Goal: Book appointment/travel/reservation

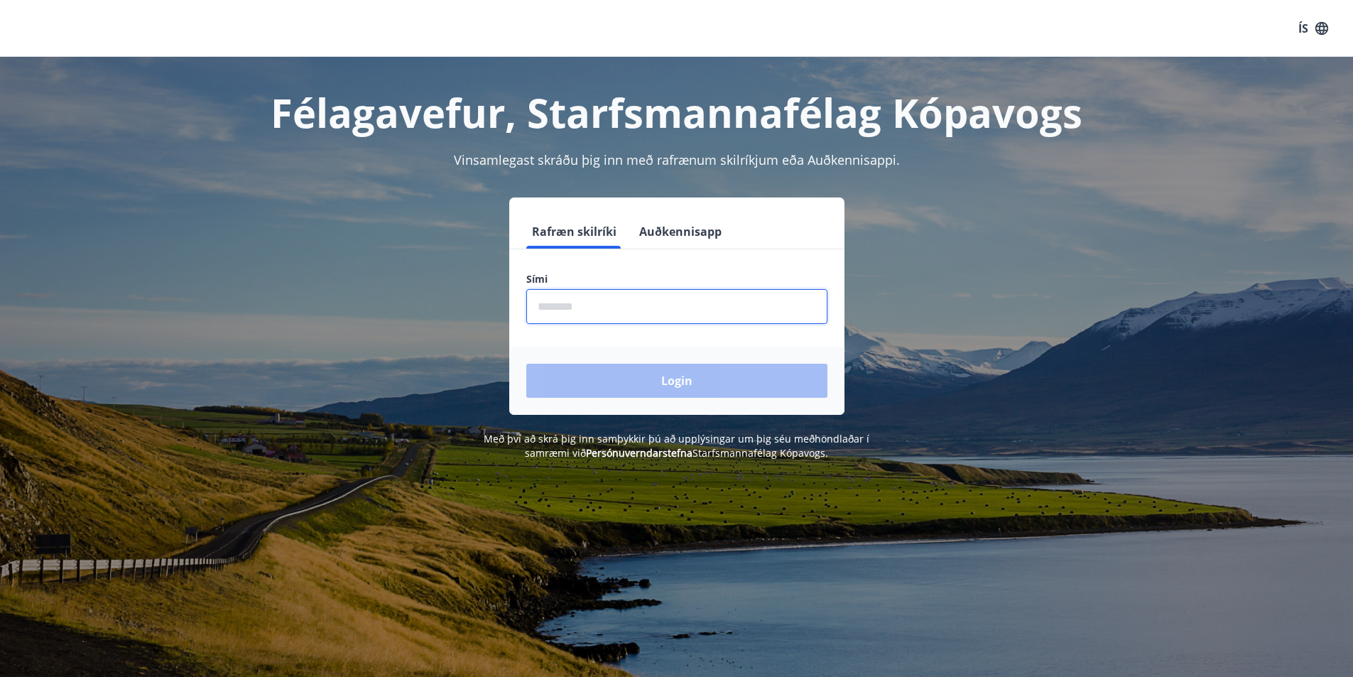
click at [599, 311] on input "phone" at bounding box center [676, 306] width 301 height 35
type input "********"
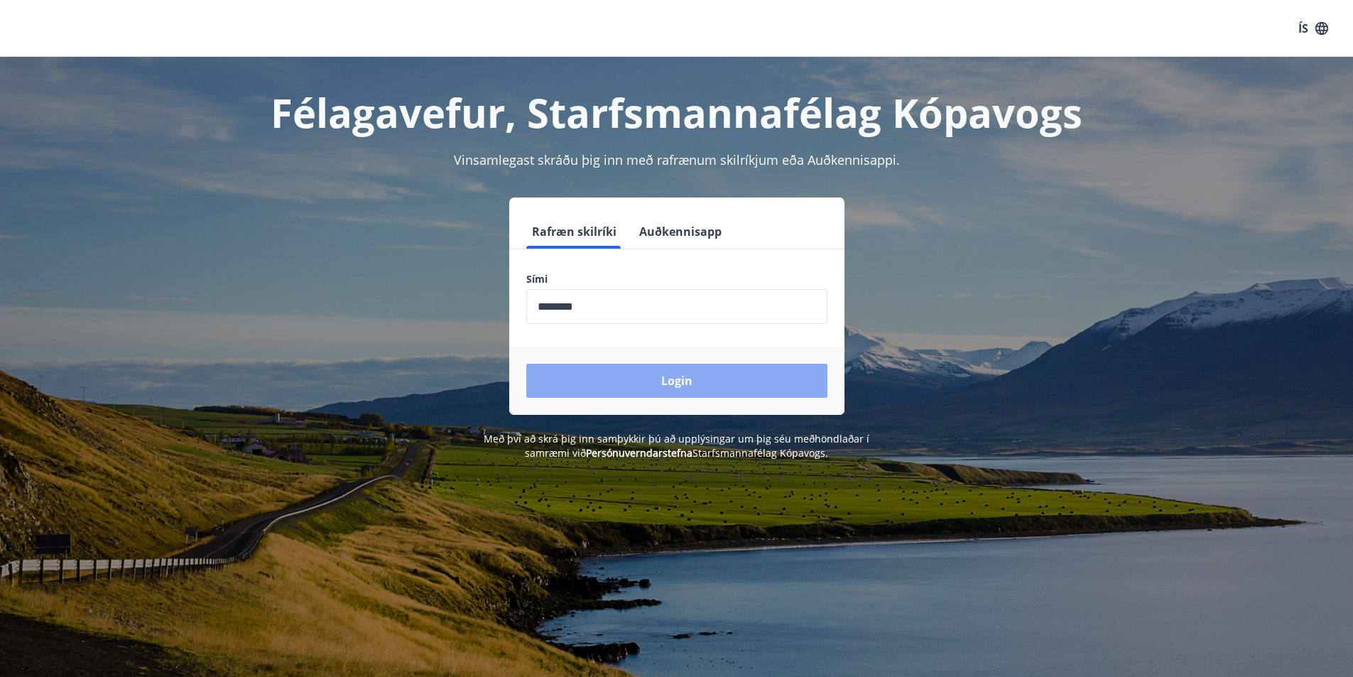
click at [679, 381] on button "Login" at bounding box center [676, 381] width 301 height 34
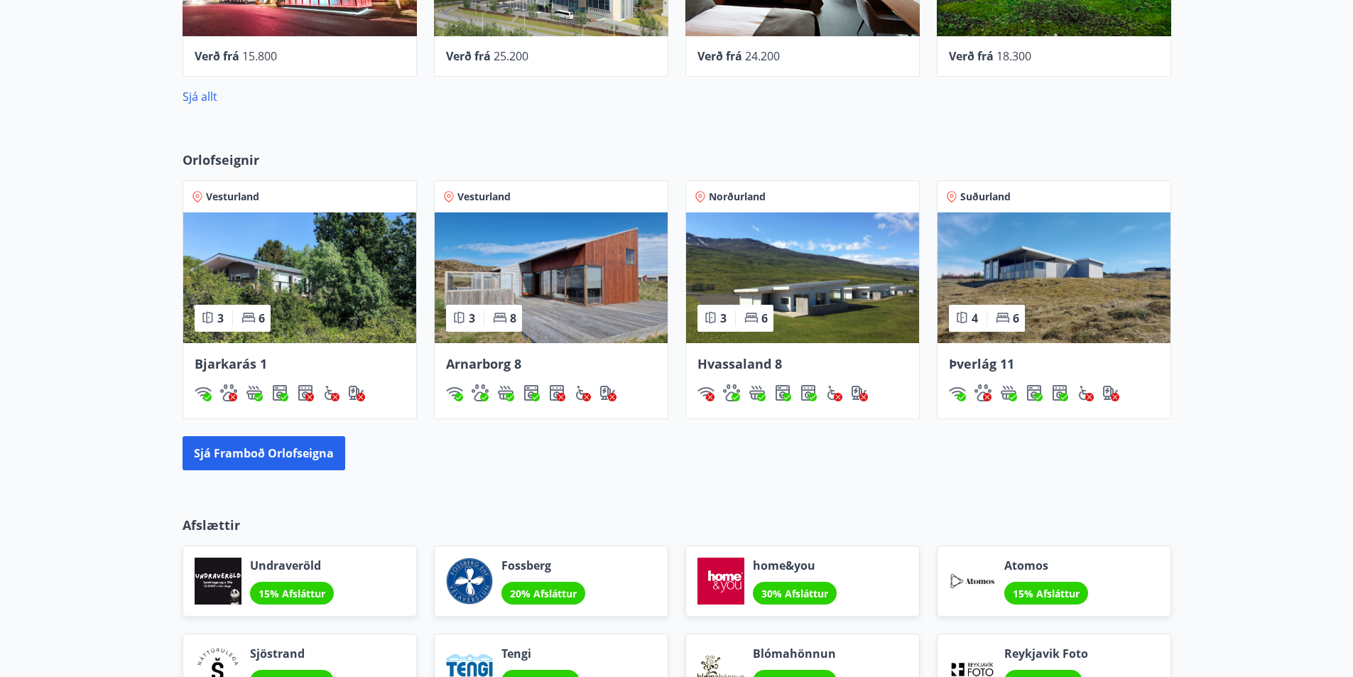
scroll to position [852, 0]
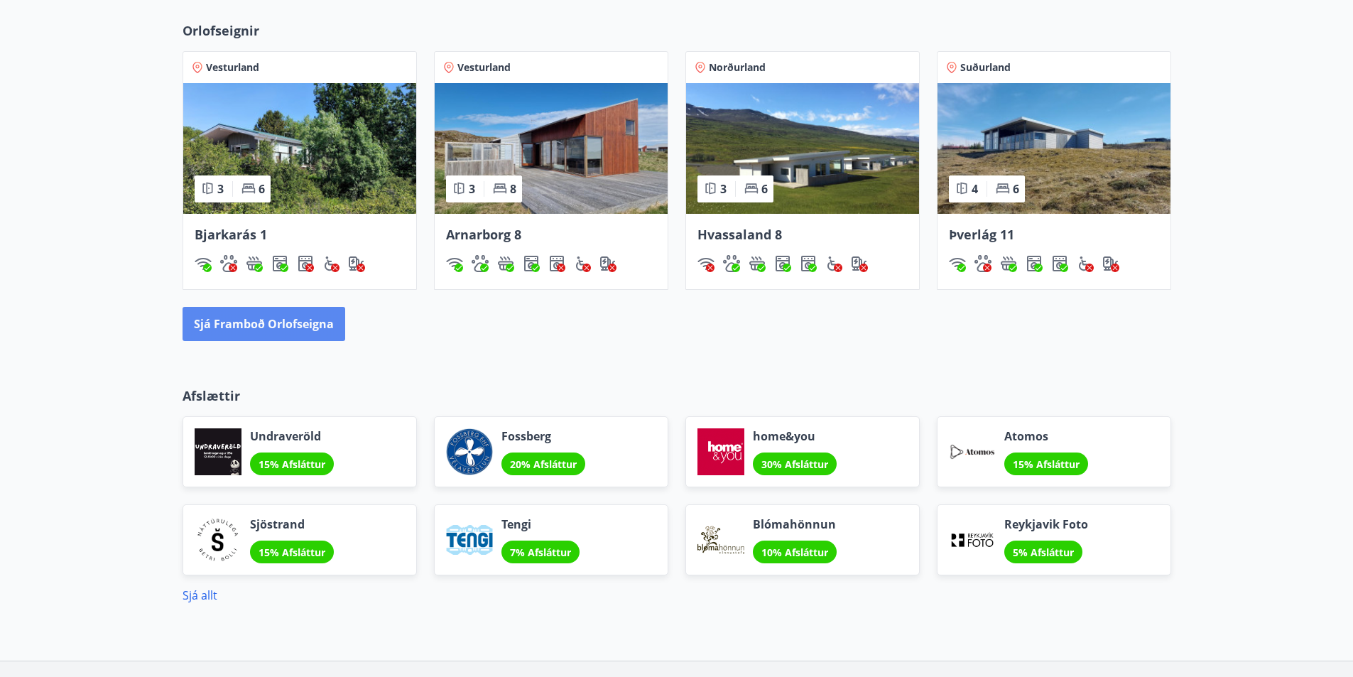
click at [248, 320] on button "Sjá framboð orlofseigna" at bounding box center [264, 324] width 163 height 34
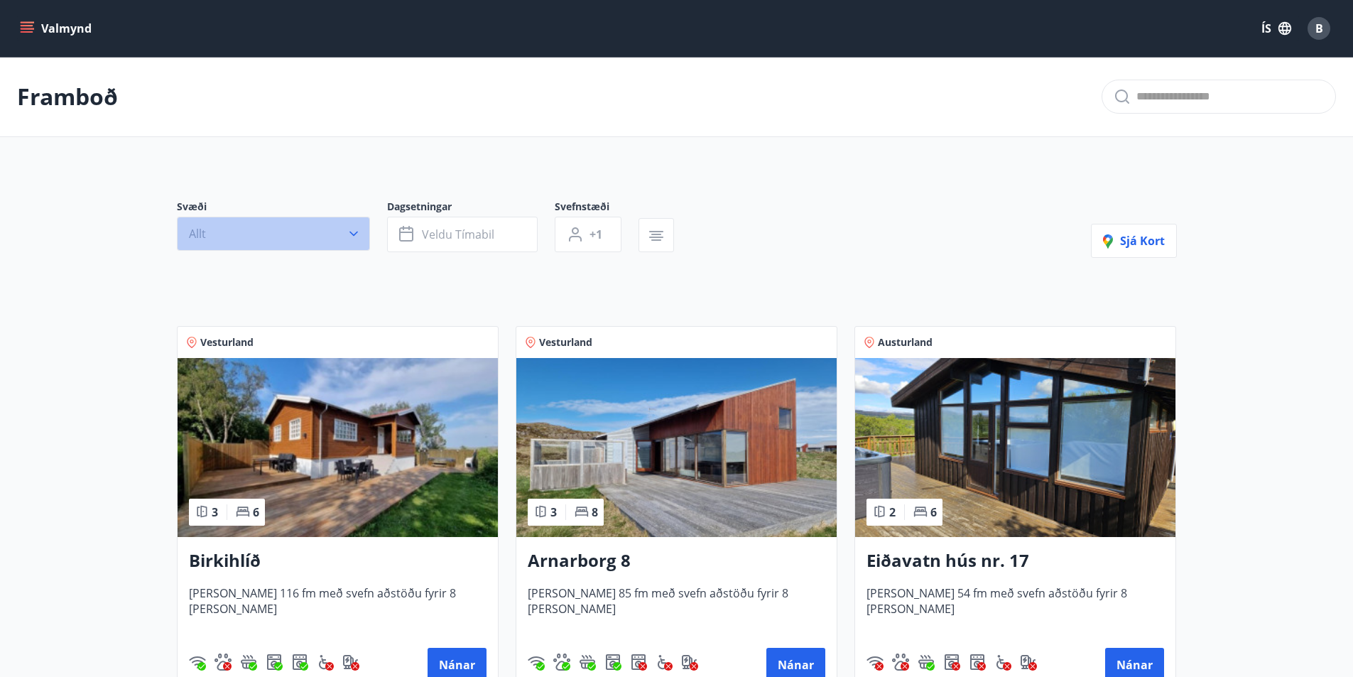
click at [357, 240] on icon "button" at bounding box center [354, 234] width 14 height 14
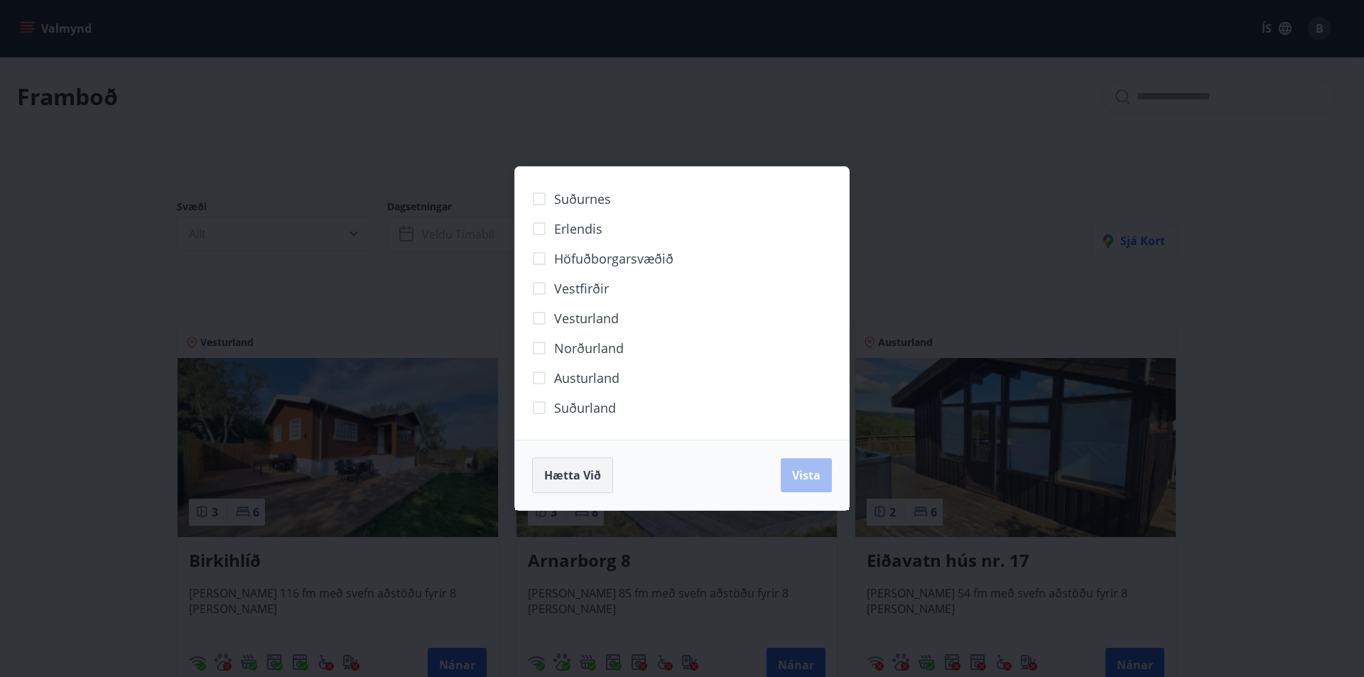
click at [567, 483] on button "Hætta við" at bounding box center [572, 475] width 81 height 36
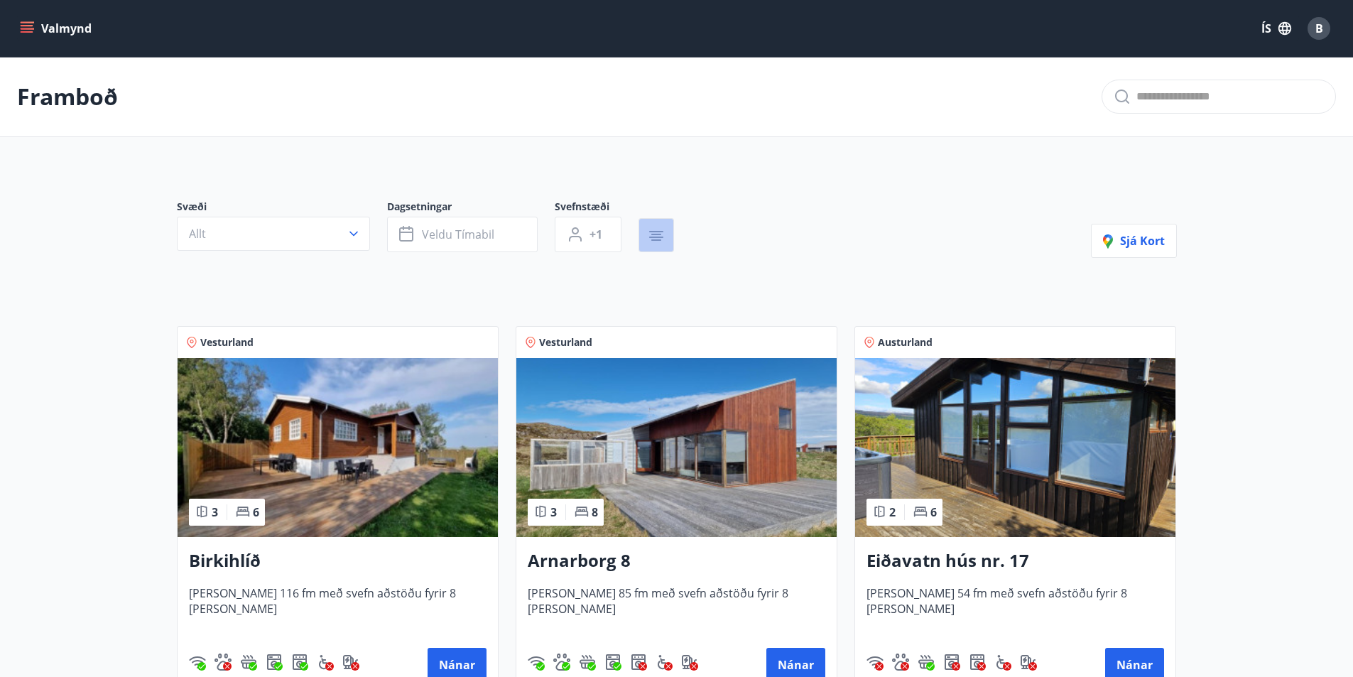
click at [665, 239] on button "button" at bounding box center [656, 235] width 36 height 34
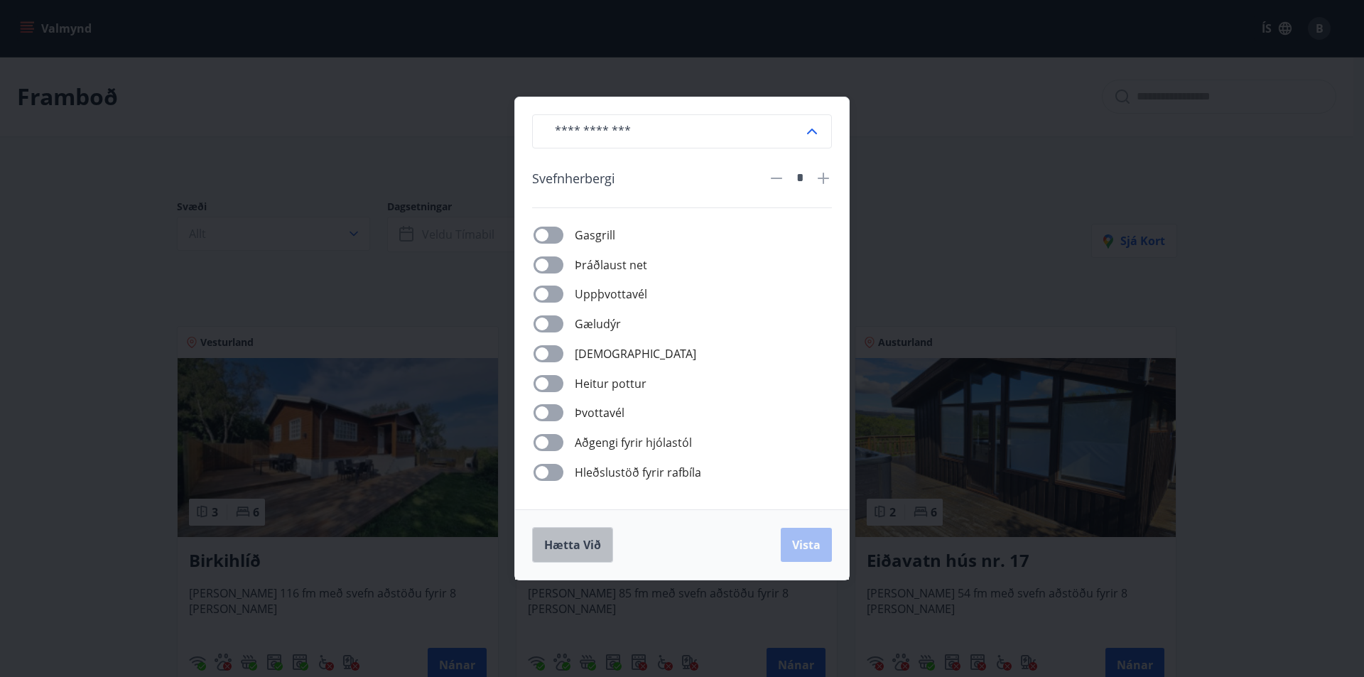
click at [575, 541] on span "Hætta við" at bounding box center [572, 545] width 57 height 16
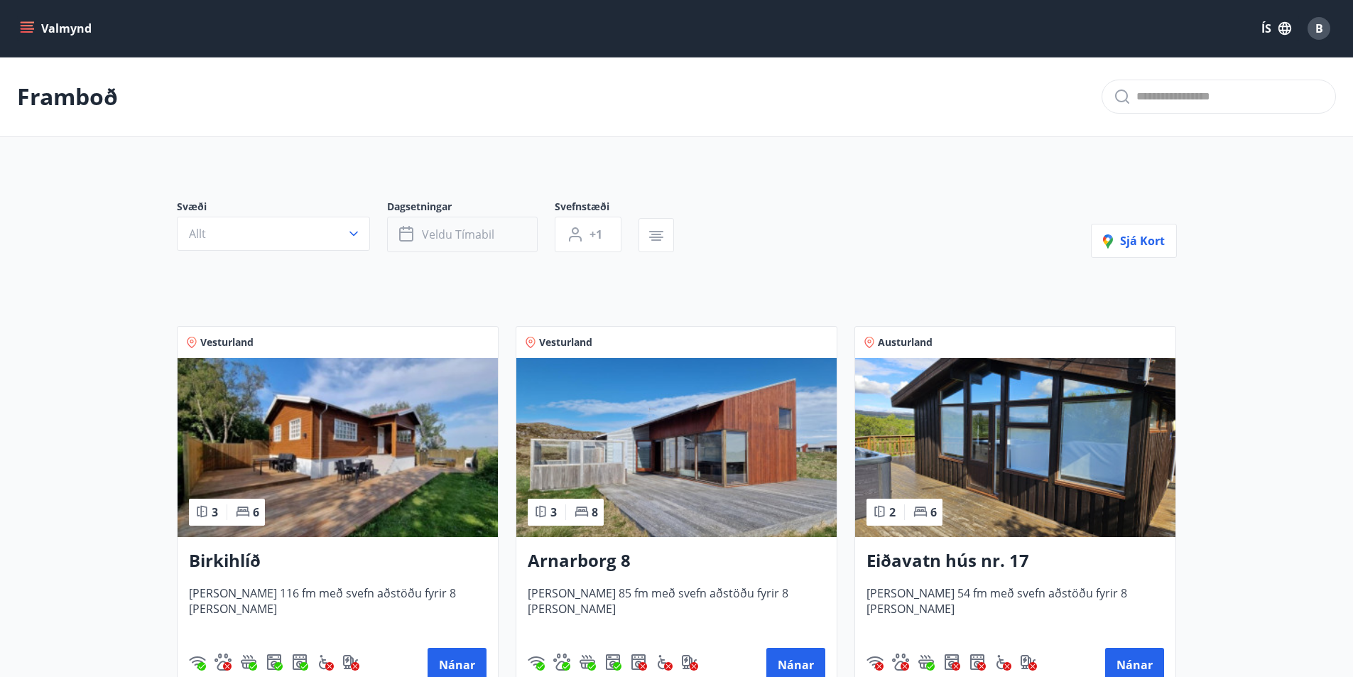
click at [449, 246] on button "Veldu tímabil" at bounding box center [462, 235] width 151 height 36
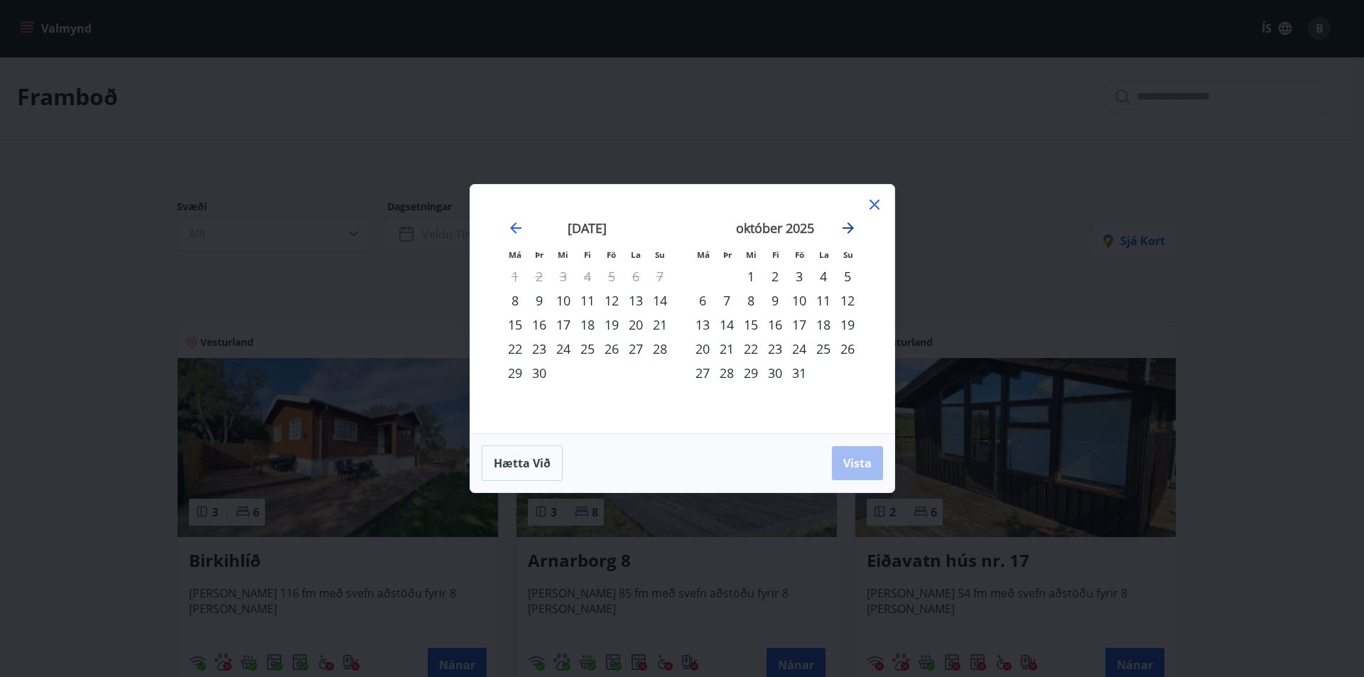
click at [850, 225] on icon "Move forward to switch to the next month." at bounding box center [847, 227] width 11 height 11
click at [612, 376] on div "31" at bounding box center [611, 373] width 24 height 24
click at [846, 276] on div "2" at bounding box center [847, 276] width 24 height 24
click at [861, 466] on span "Vista" at bounding box center [857, 463] width 28 height 16
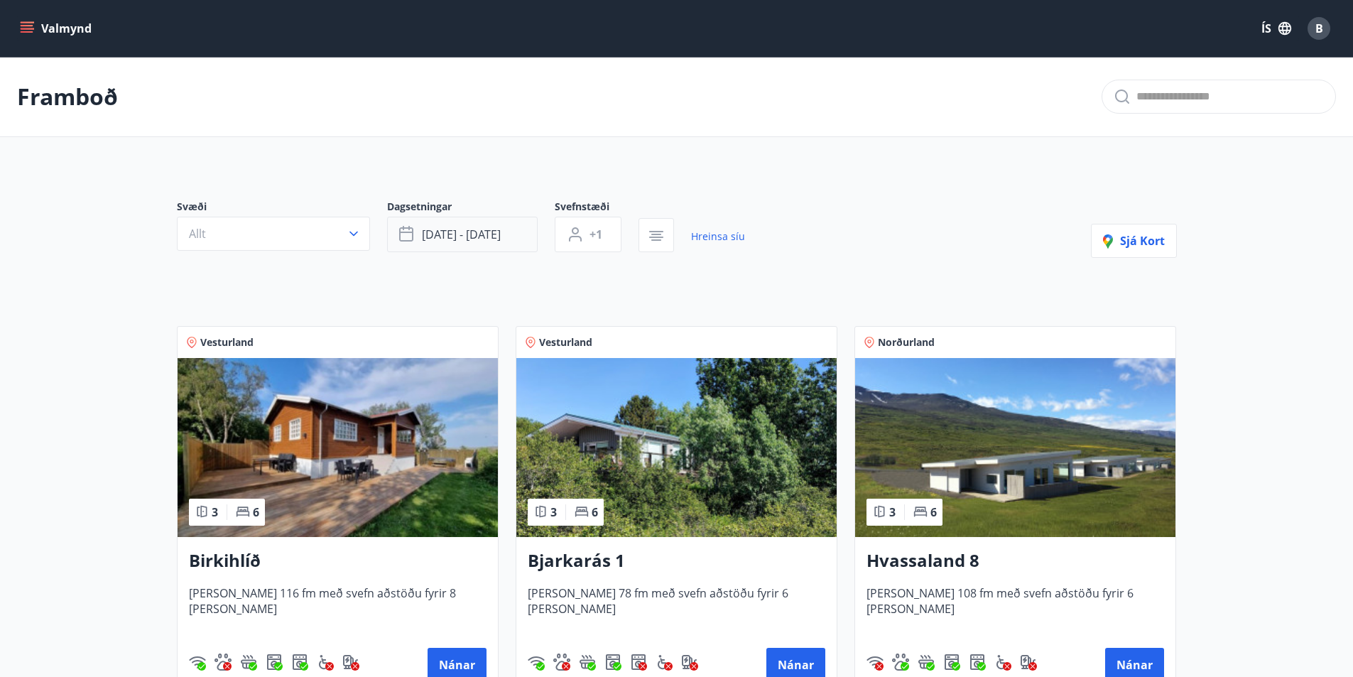
click at [465, 223] on button "okt 31 - nóv 02" at bounding box center [462, 235] width 151 height 36
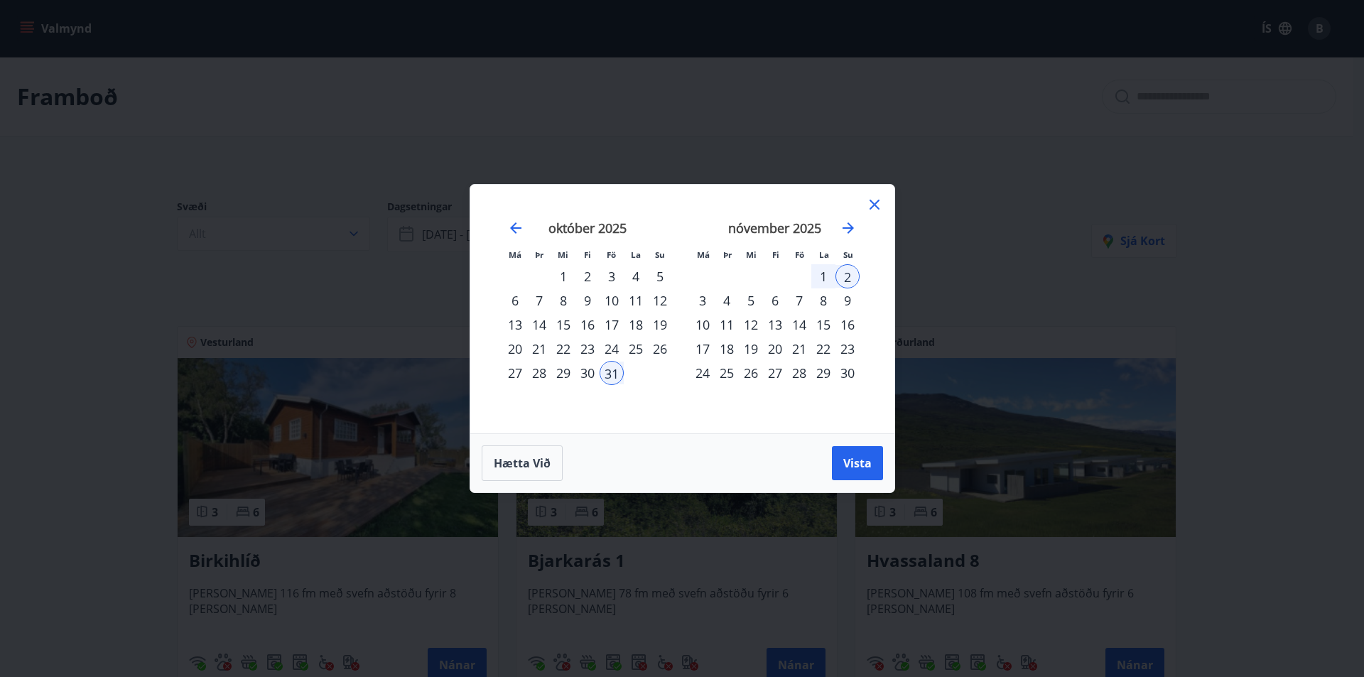
click at [825, 300] on div "8" at bounding box center [823, 300] width 24 height 24
click at [706, 327] on div "10" at bounding box center [702, 324] width 24 height 24
click at [861, 460] on span "Vista" at bounding box center [857, 463] width 28 height 16
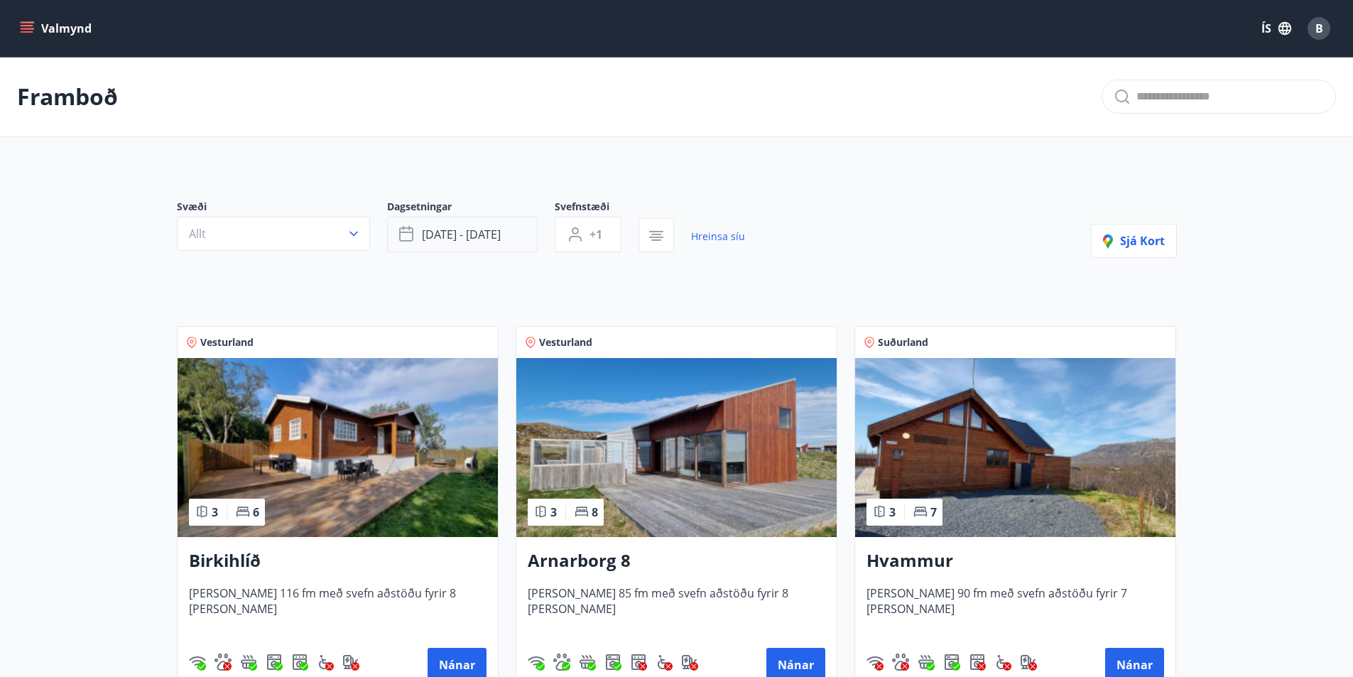
click at [481, 232] on span "nóv 08 - nóv 10" at bounding box center [461, 235] width 79 height 16
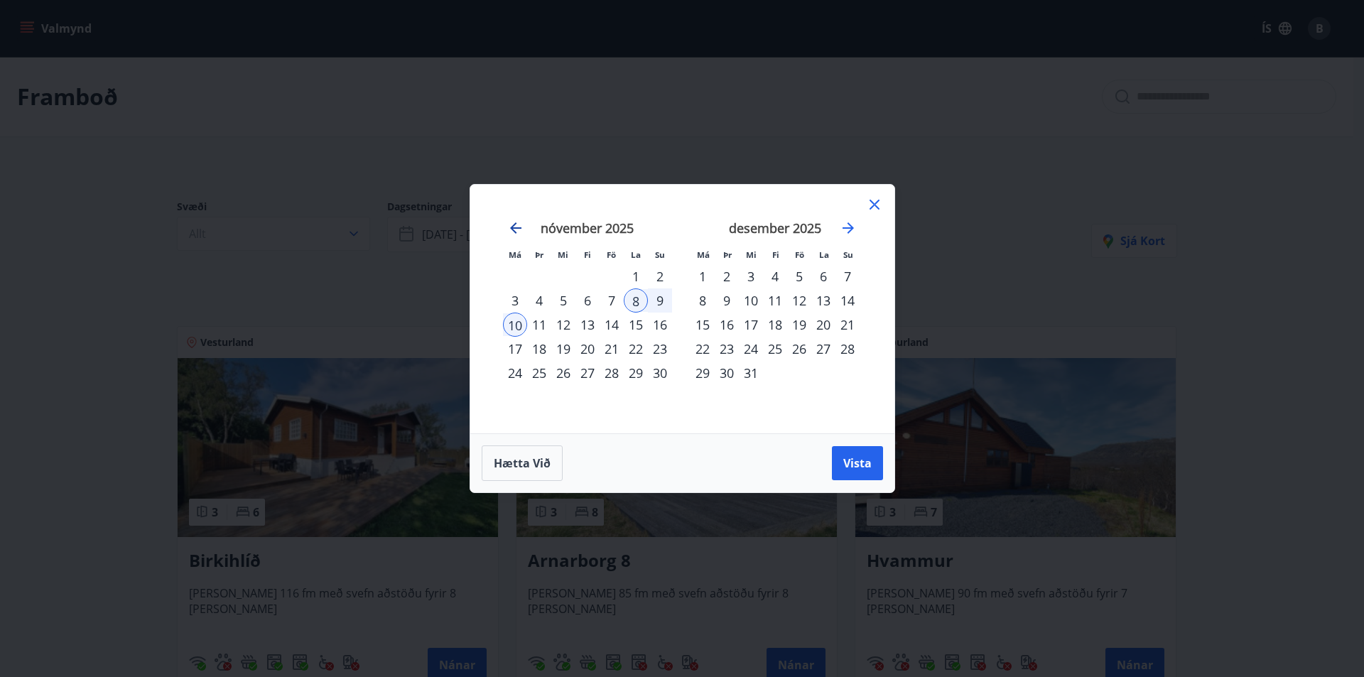
click at [509, 224] on icon "Move backward to switch to the previous month." at bounding box center [515, 227] width 17 height 17
click at [611, 323] on div "17" at bounding box center [611, 324] width 24 height 24
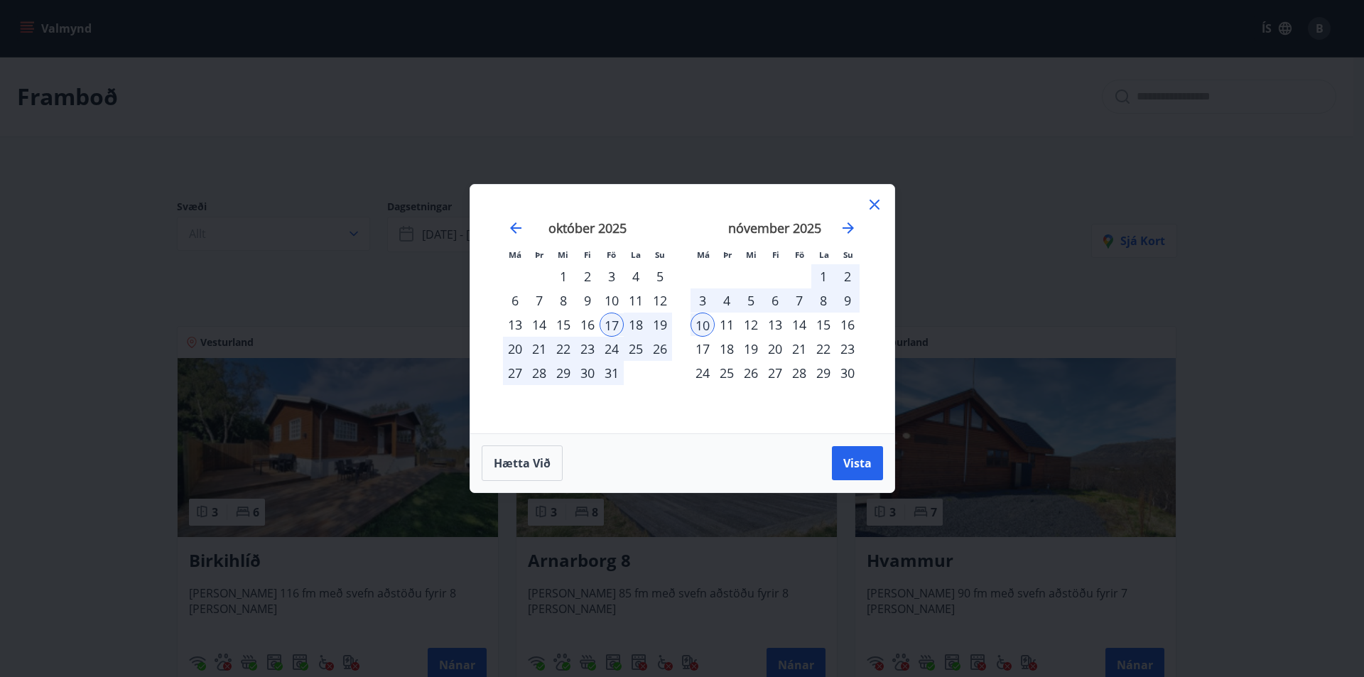
click at [662, 322] on div "19" at bounding box center [660, 324] width 24 height 24
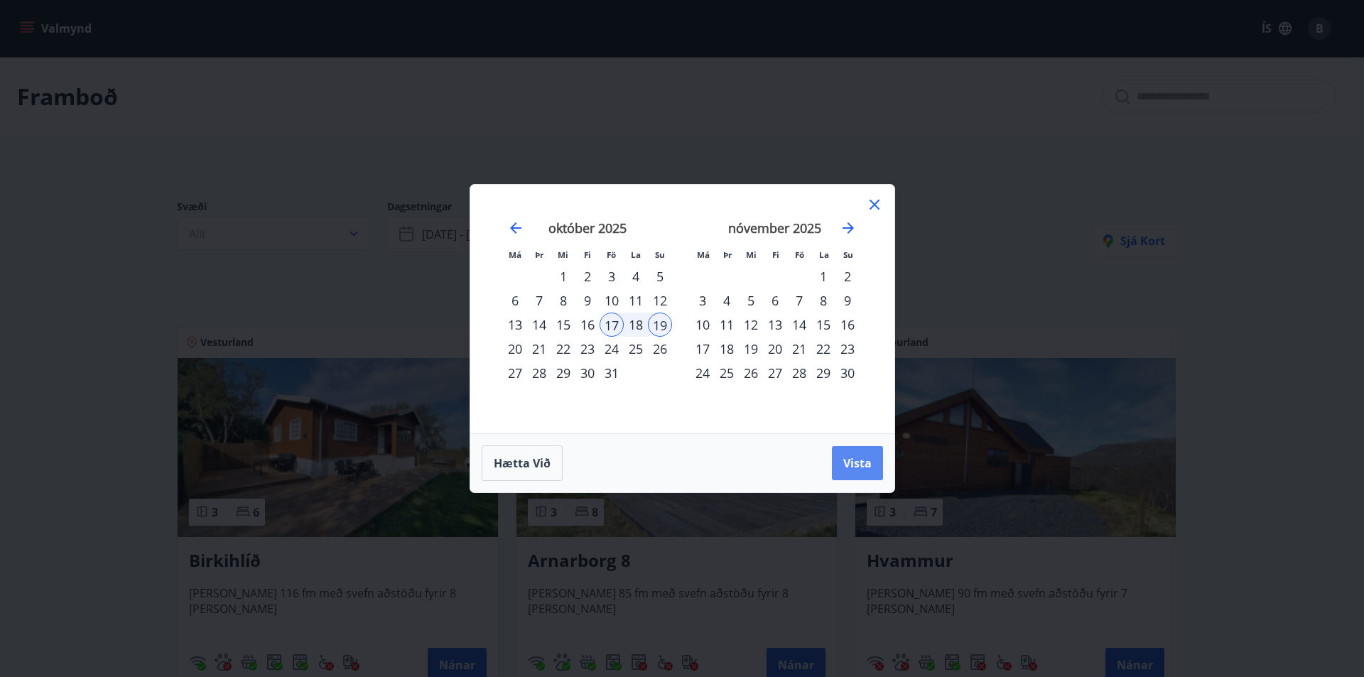
click at [862, 465] on span "Vista" at bounding box center [857, 463] width 28 height 16
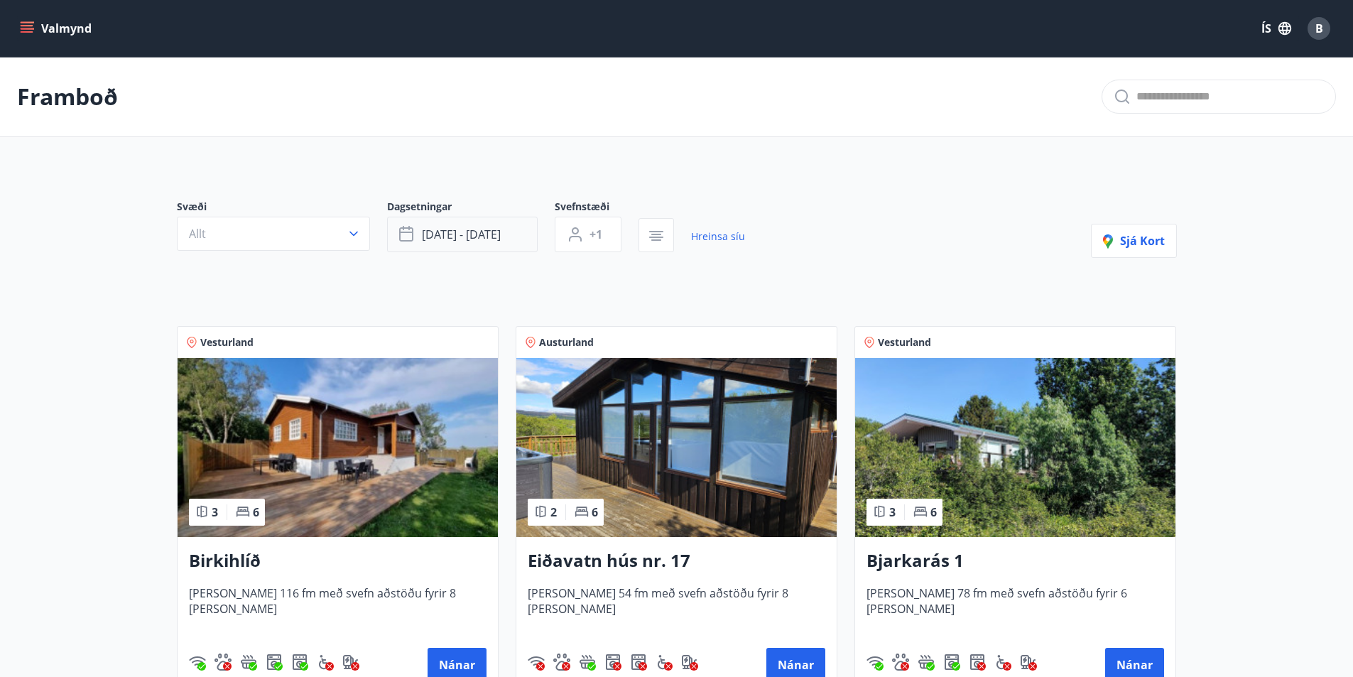
click at [479, 234] on span "okt 17 - okt 19" at bounding box center [461, 235] width 79 height 16
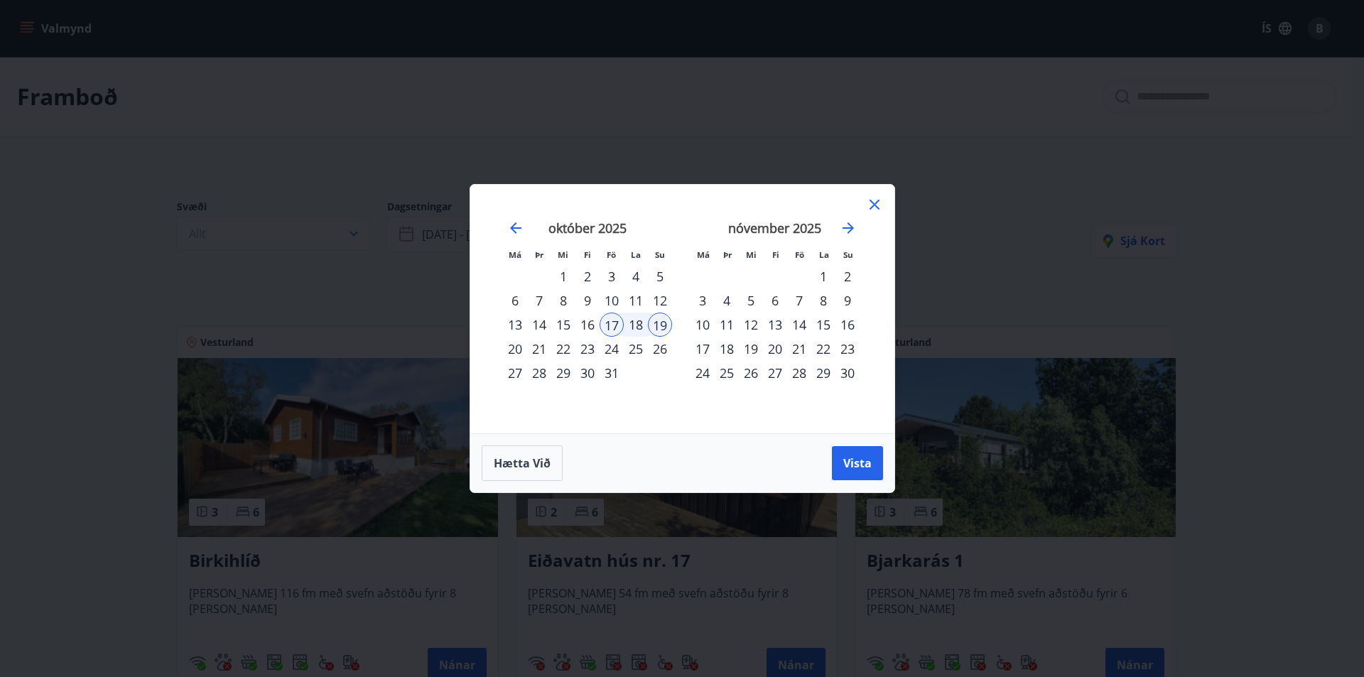
click at [614, 350] on div "24" at bounding box center [611, 349] width 24 height 24
click at [665, 349] on div "26" at bounding box center [660, 349] width 24 height 24
click at [859, 462] on span "Vista" at bounding box center [857, 463] width 28 height 16
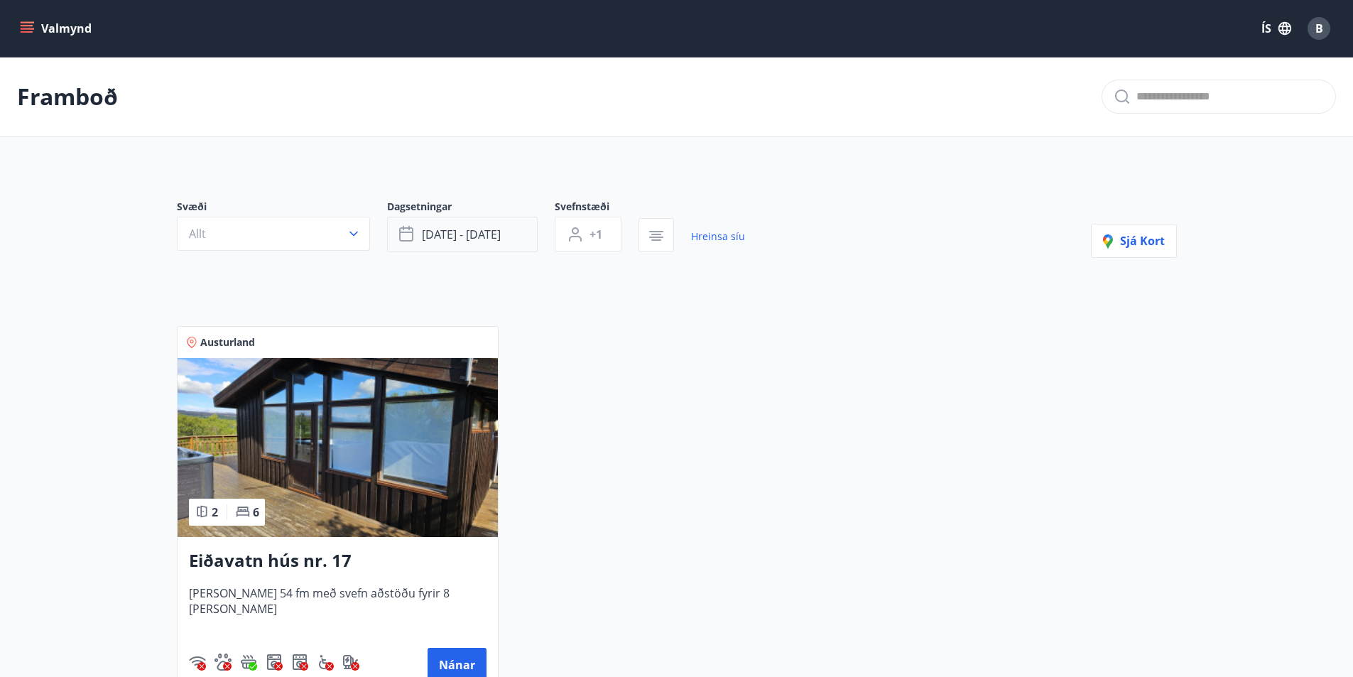
click at [477, 240] on span "okt 24 - okt 26" at bounding box center [461, 235] width 79 height 16
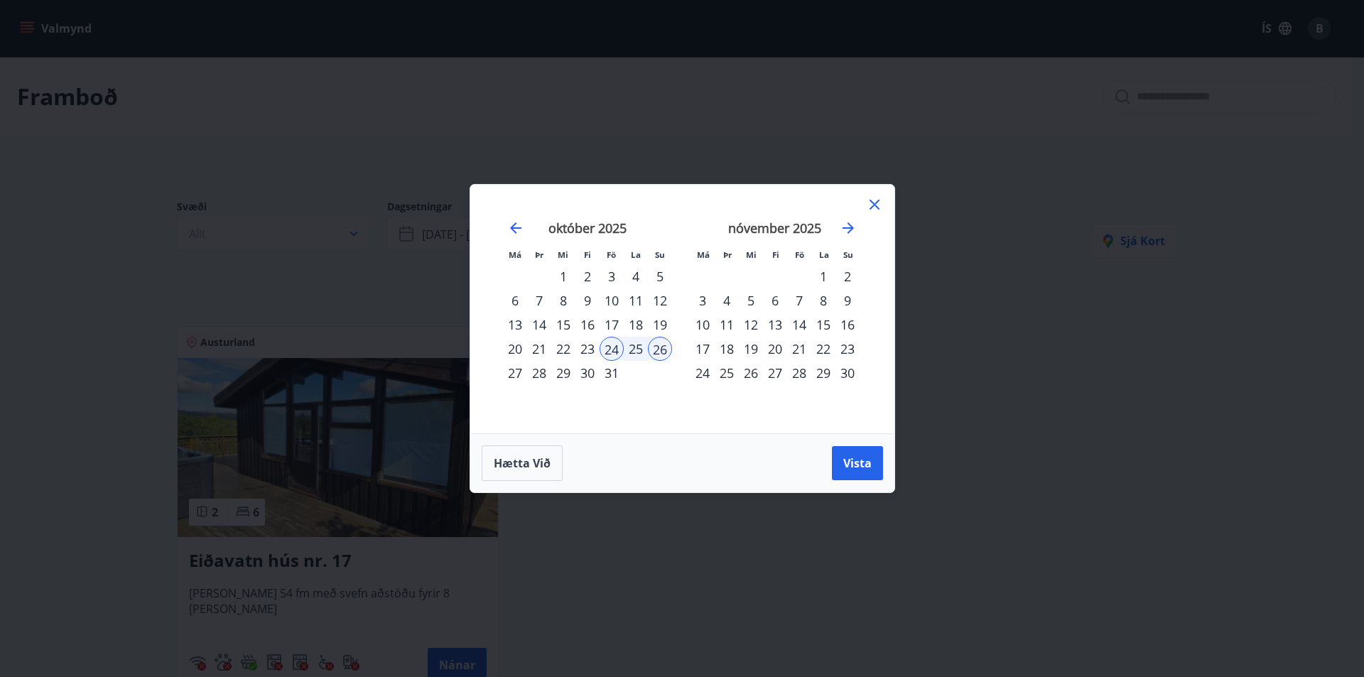
click at [616, 277] on div "3" at bounding box center [611, 276] width 24 height 24
click at [654, 272] on div "5" at bounding box center [660, 276] width 24 height 24
click at [861, 466] on span "Vista" at bounding box center [857, 463] width 28 height 16
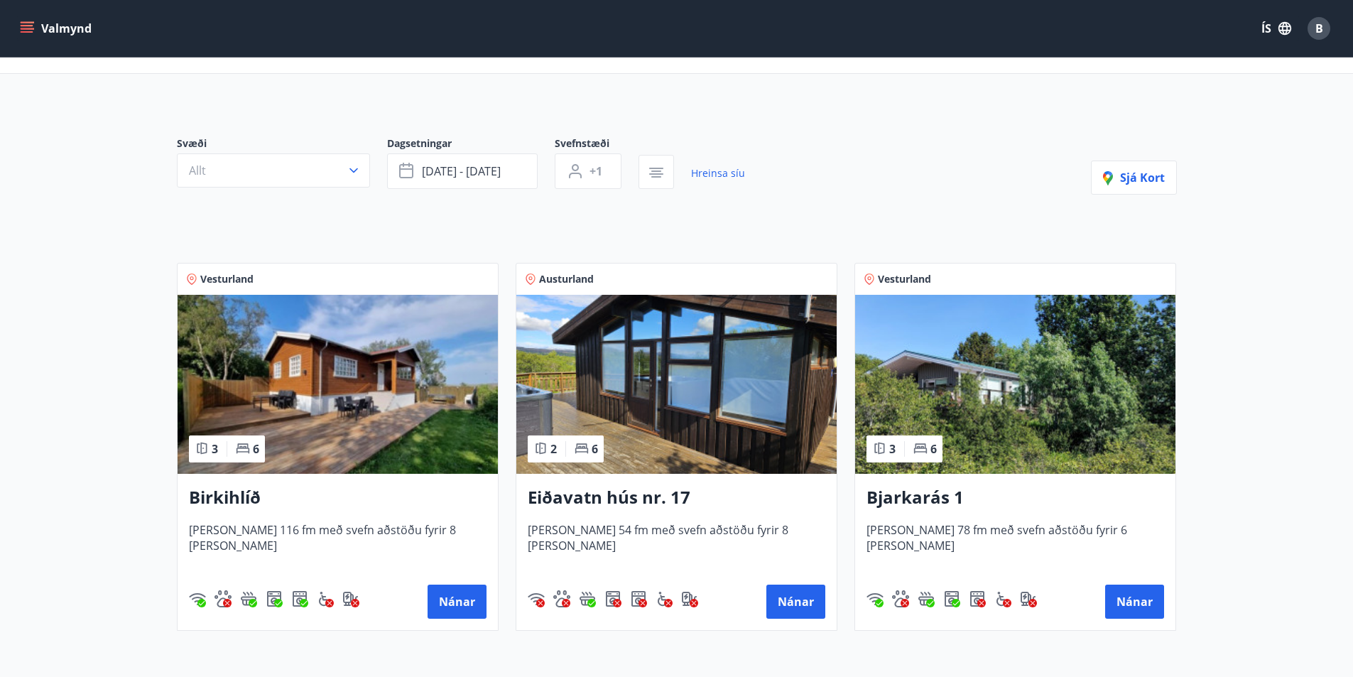
scroll to position [62, 0]
click at [479, 173] on span "okt 03 - okt 05" at bounding box center [461, 172] width 79 height 16
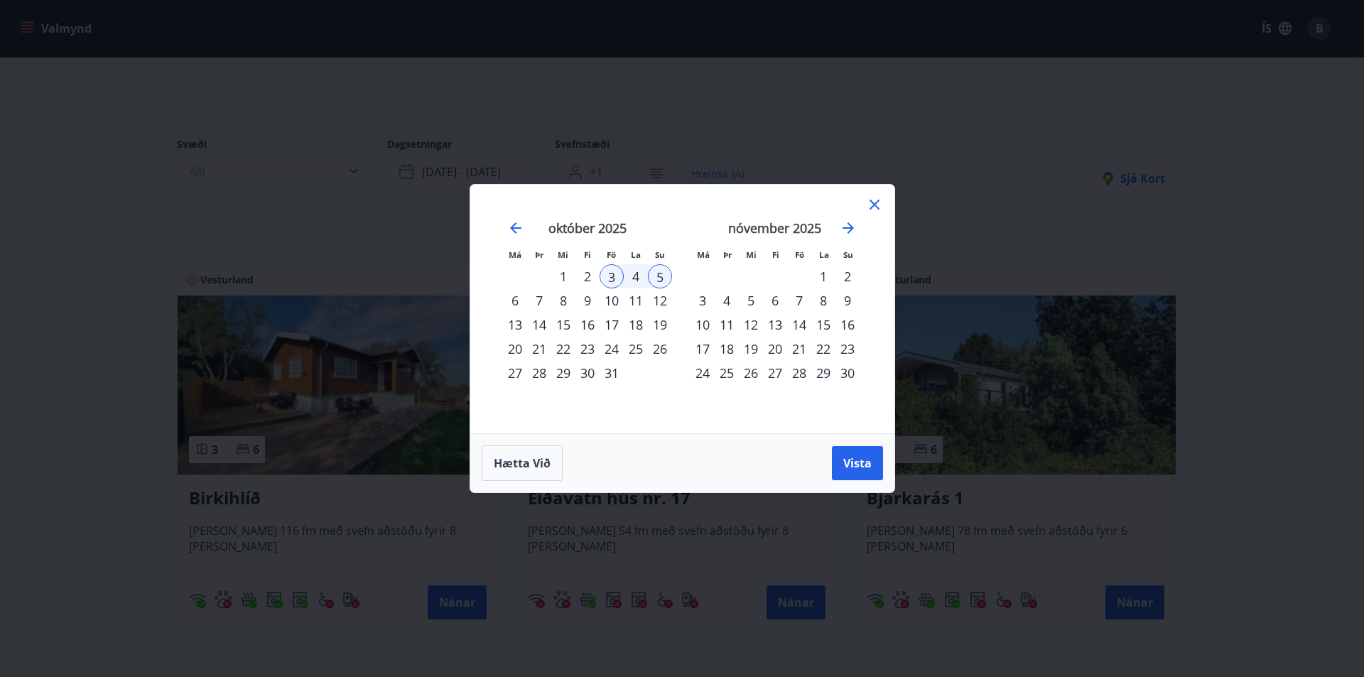
click at [611, 301] on div "10" at bounding box center [611, 300] width 24 height 24
click at [659, 299] on div "12" at bounding box center [660, 300] width 24 height 24
click at [858, 465] on span "Vista" at bounding box center [857, 463] width 28 height 16
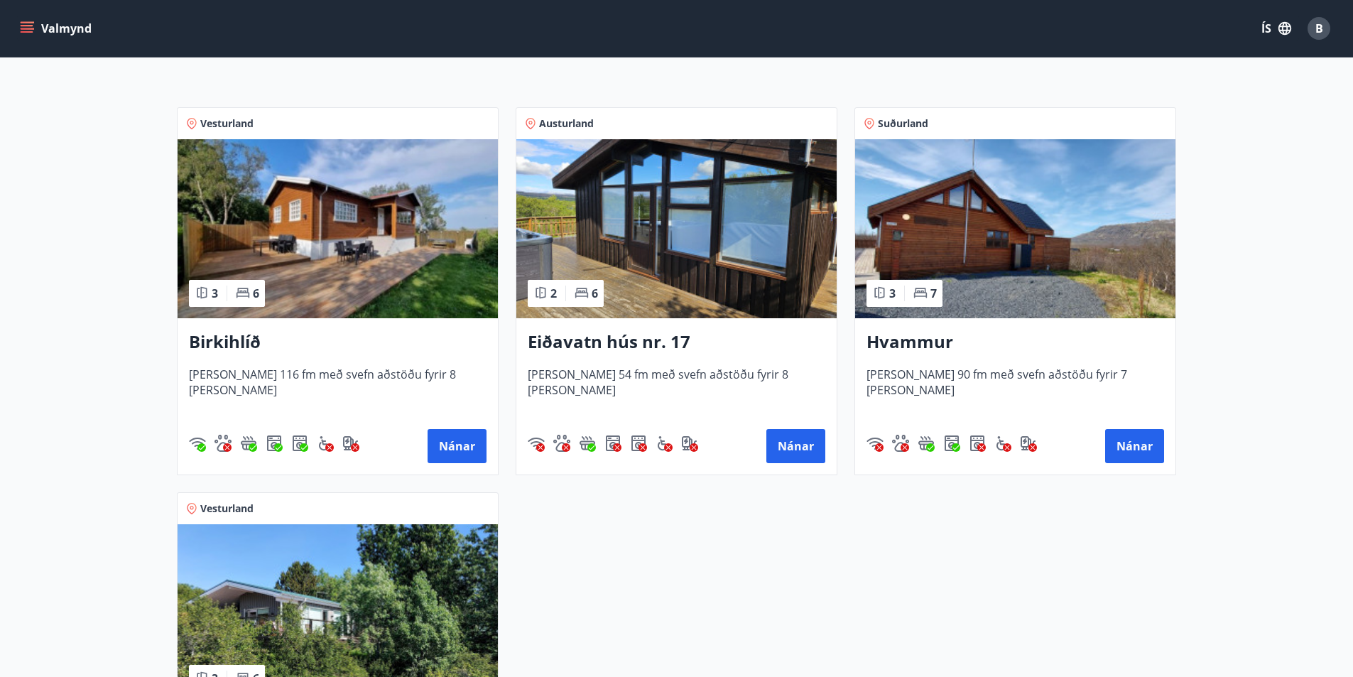
scroll to position [62, 0]
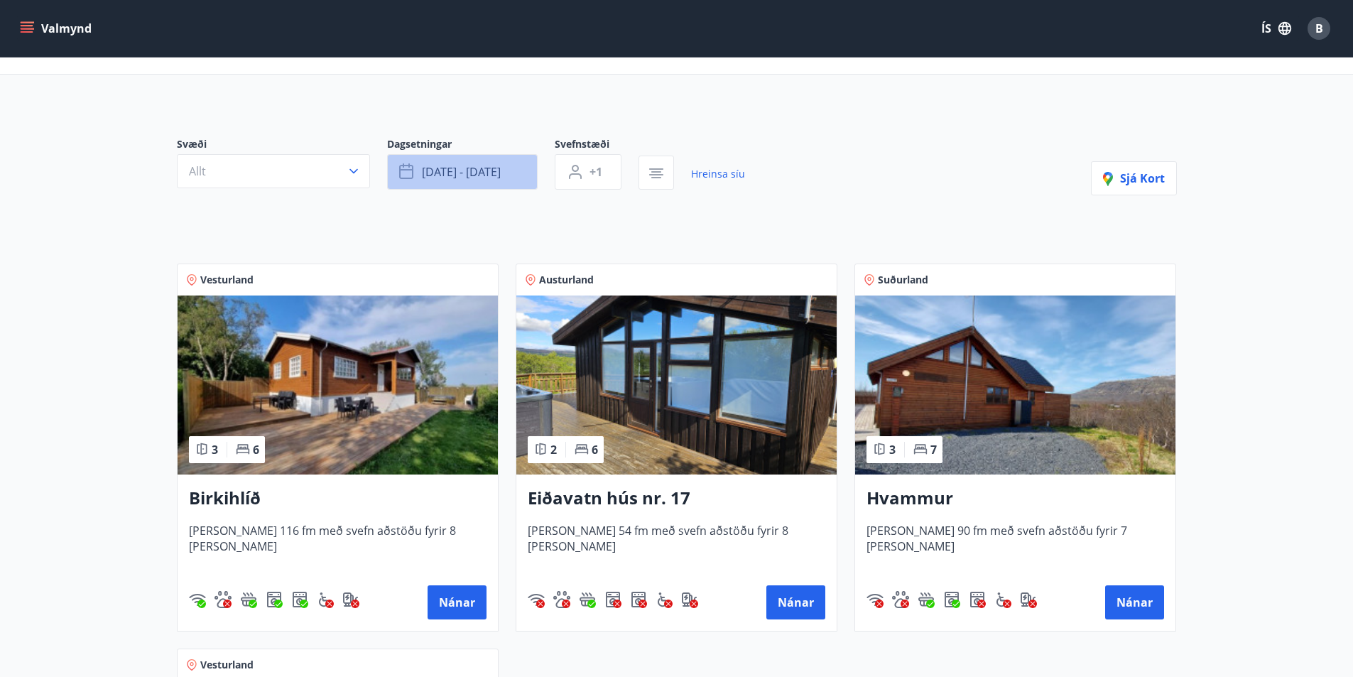
click at [442, 171] on span "okt 10 - okt 12" at bounding box center [461, 172] width 79 height 16
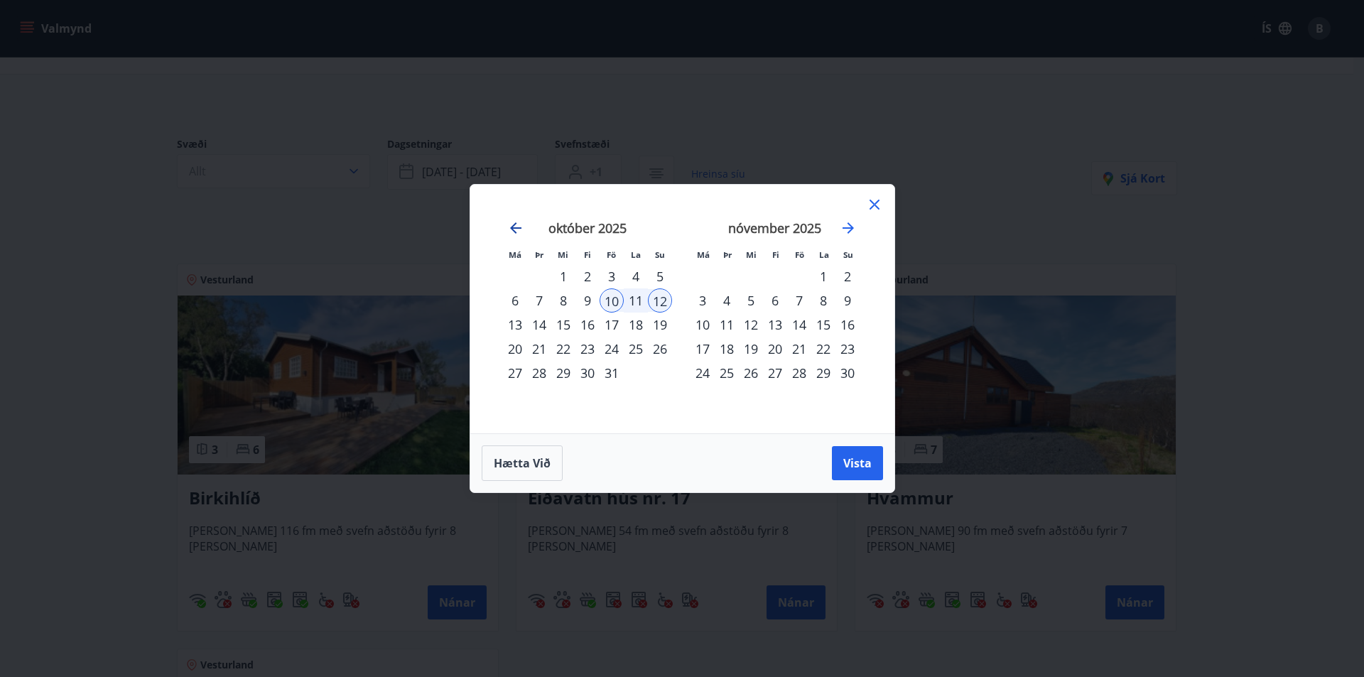
click at [511, 229] on icon "Move backward to switch to the previous month." at bounding box center [515, 227] width 11 height 11
click at [615, 300] on div "12" at bounding box center [611, 300] width 24 height 24
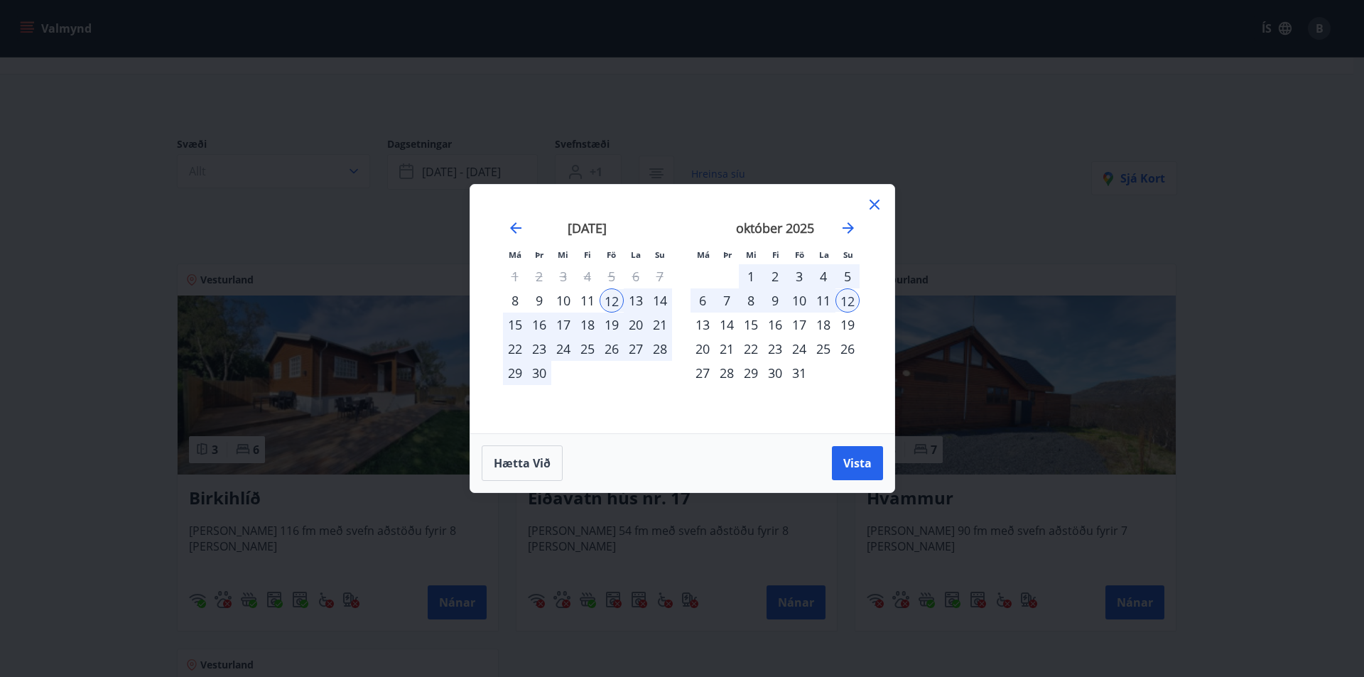
click at [675, 299] on div "september 2025 1 2 3 4 5 6 7 8 9 10 11 12 13 14 15 16 17 18 19 20 21 22 23 24 2…" at bounding box center [587, 318] width 187 height 233
click at [670, 298] on div "14" at bounding box center [660, 300] width 24 height 24
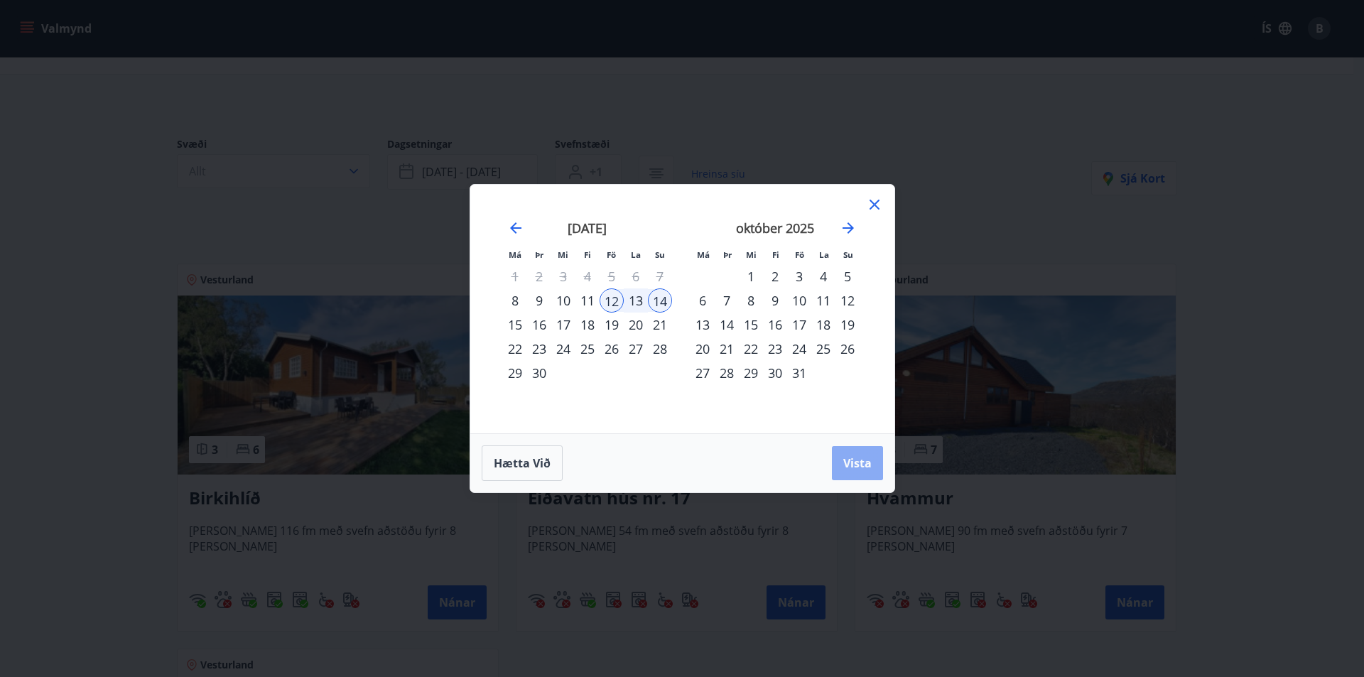
click at [853, 452] on button "Vista" at bounding box center [857, 463] width 51 height 34
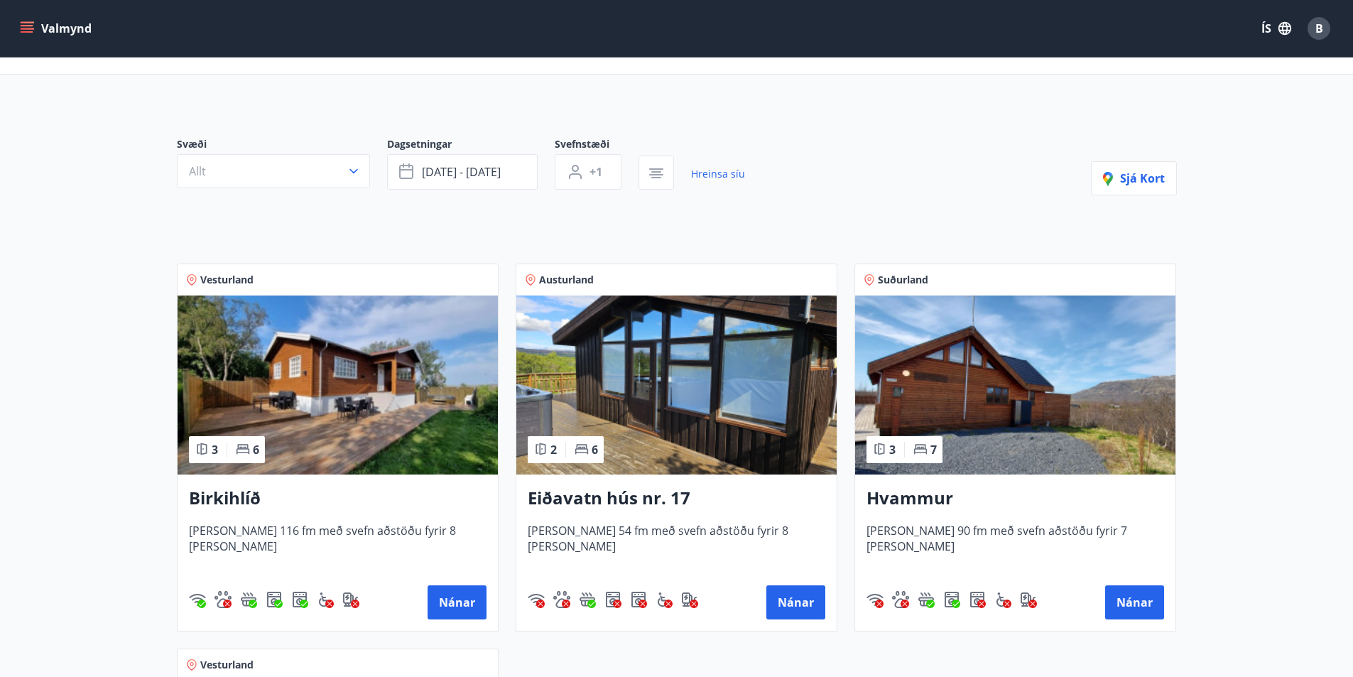
scroll to position [2, 0]
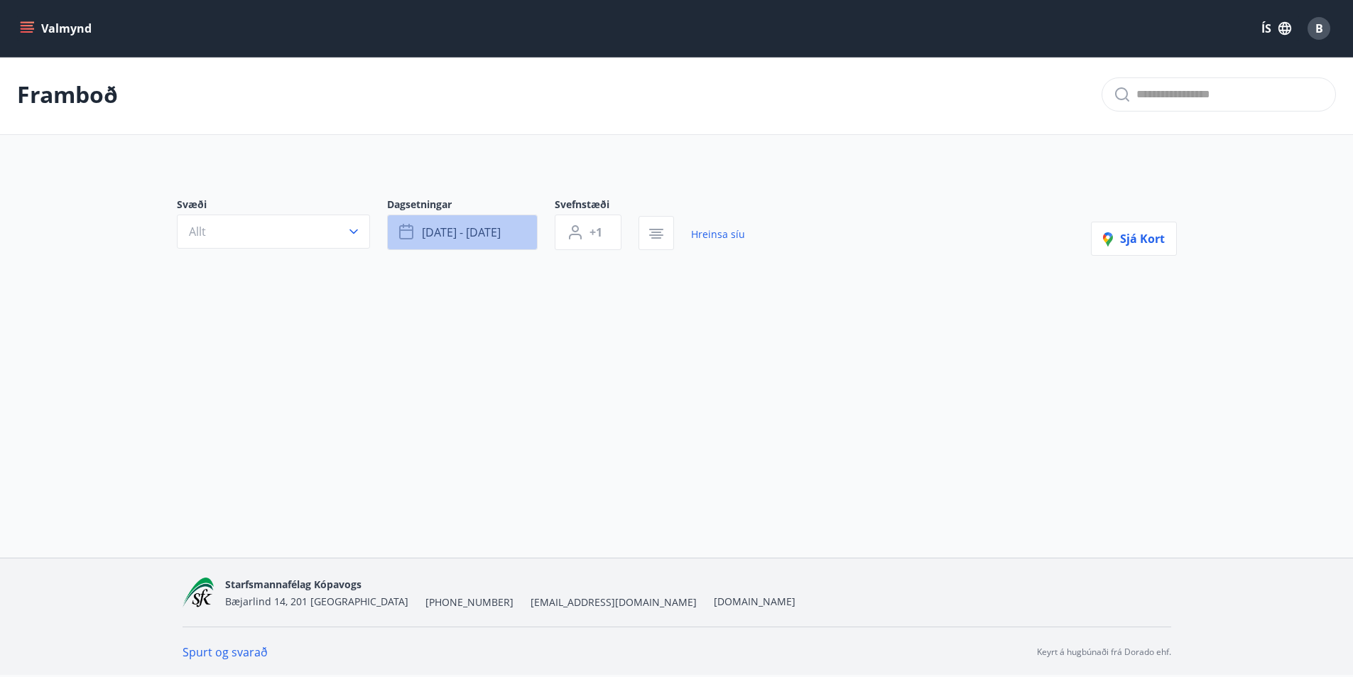
click at [462, 227] on span "sep 12 - sep 14" at bounding box center [461, 232] width 79 height 16
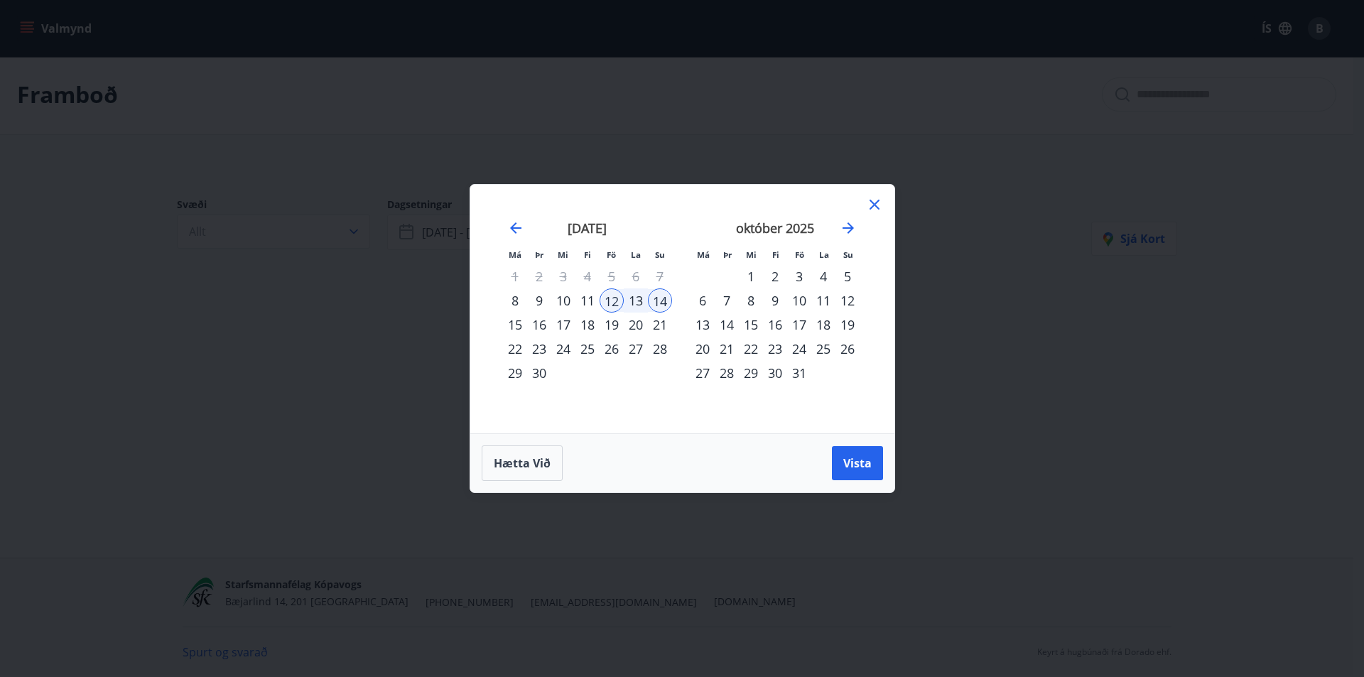
click at [613, 321] on div "19" at bounding box center [611, 324] width 24 height 24
click at [651, 322] on div "21" at bounding box center [660, 324] width 24 height 24
click at [852, 458] on span "Vista" at bounding box center [857, 463] width 28 height 16
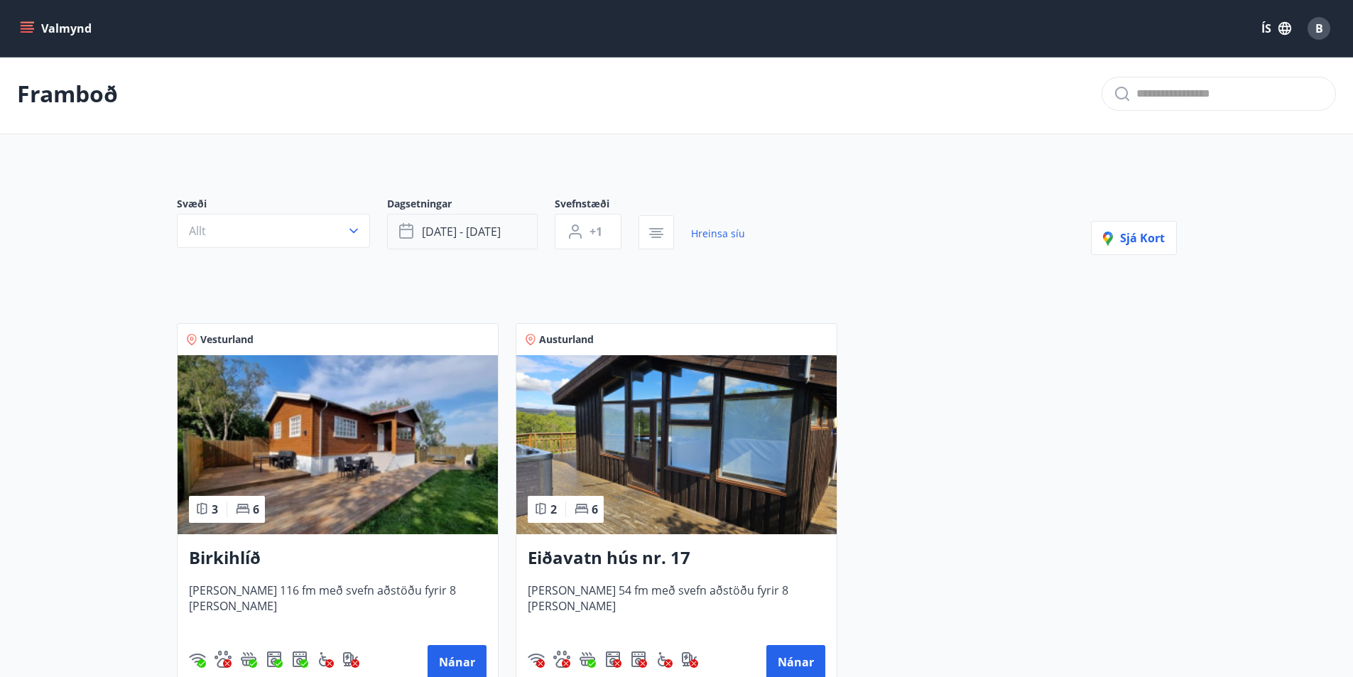
scroll to position [2, 0]
click at [445, 233] on span "sep 19 - sep 21" at bounding box center [461, 232] width 79 height 16
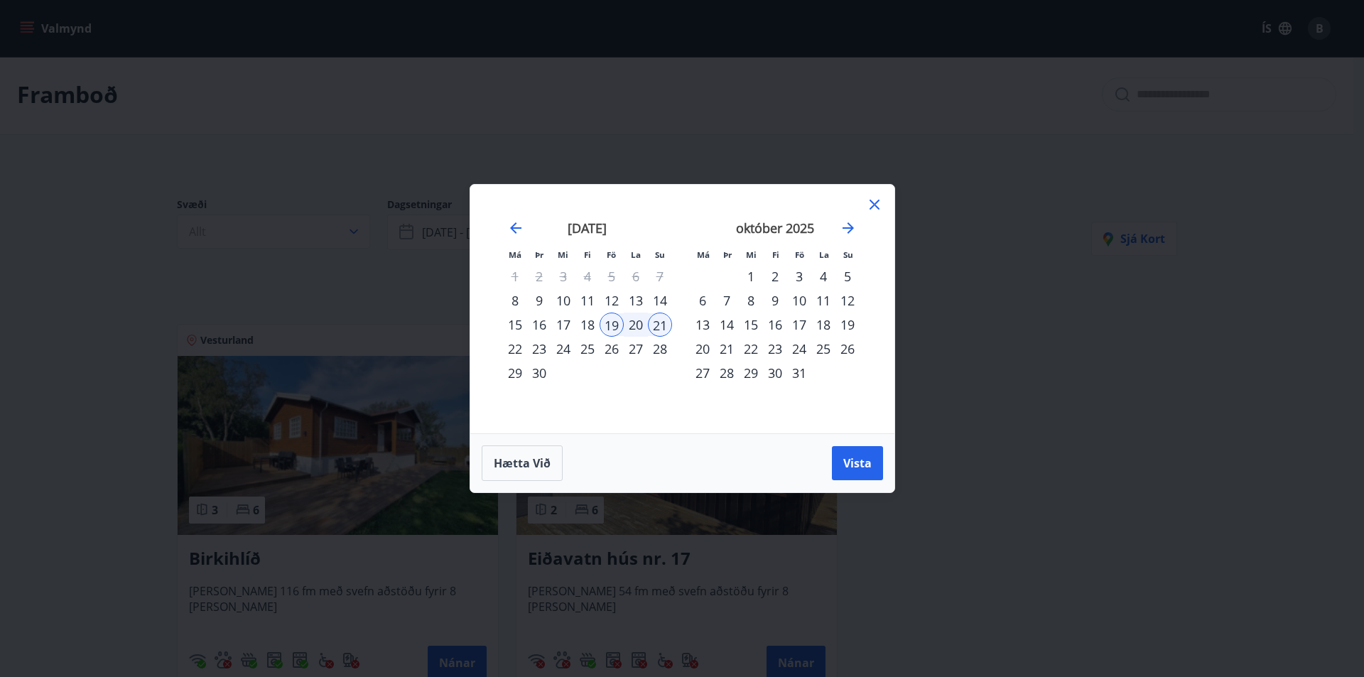
click at [609, 352] on div "26" at bounding box center [611, 349] width 24 height 24
click at [656, 349] on div "28" at bounding box center [660, 349] width 24 height 24
click at [862, 453] on button "Vista" at bounding box center [857, 463] width 51 height 34
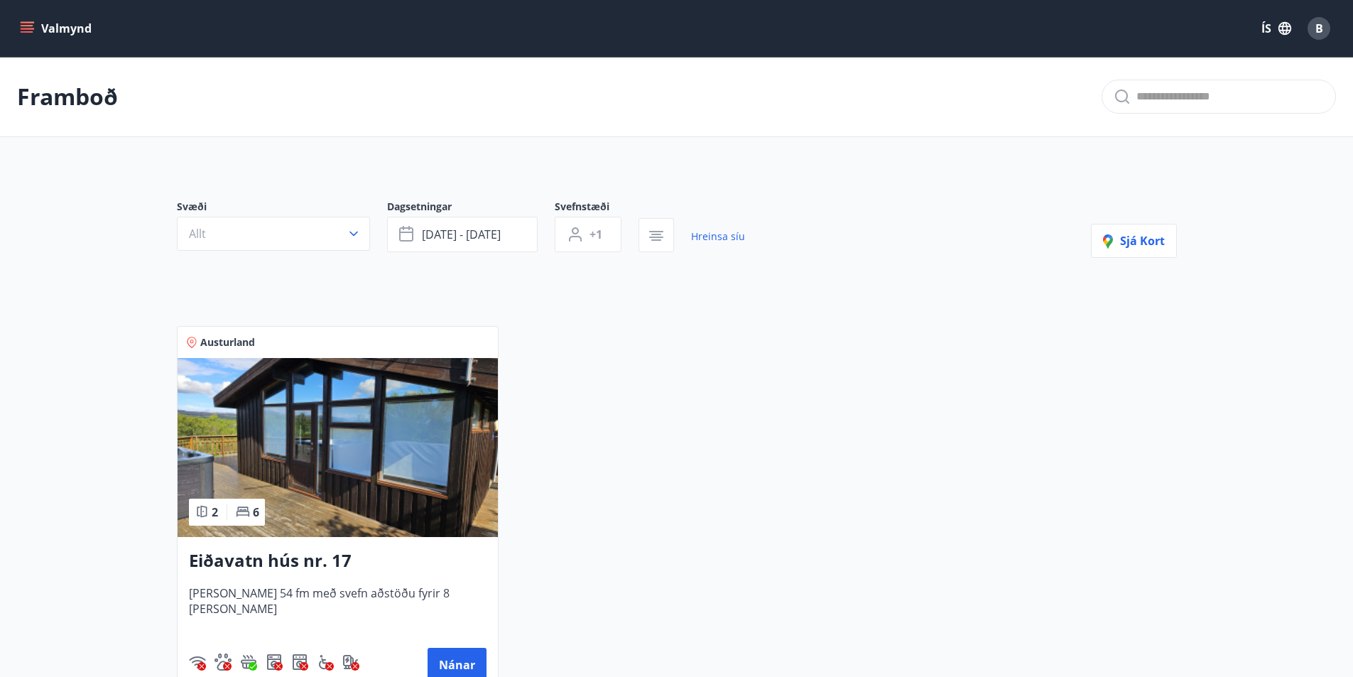
click at [53, 28] on button "Valmynd" at bounding box center [57, 29] width 80 height 26
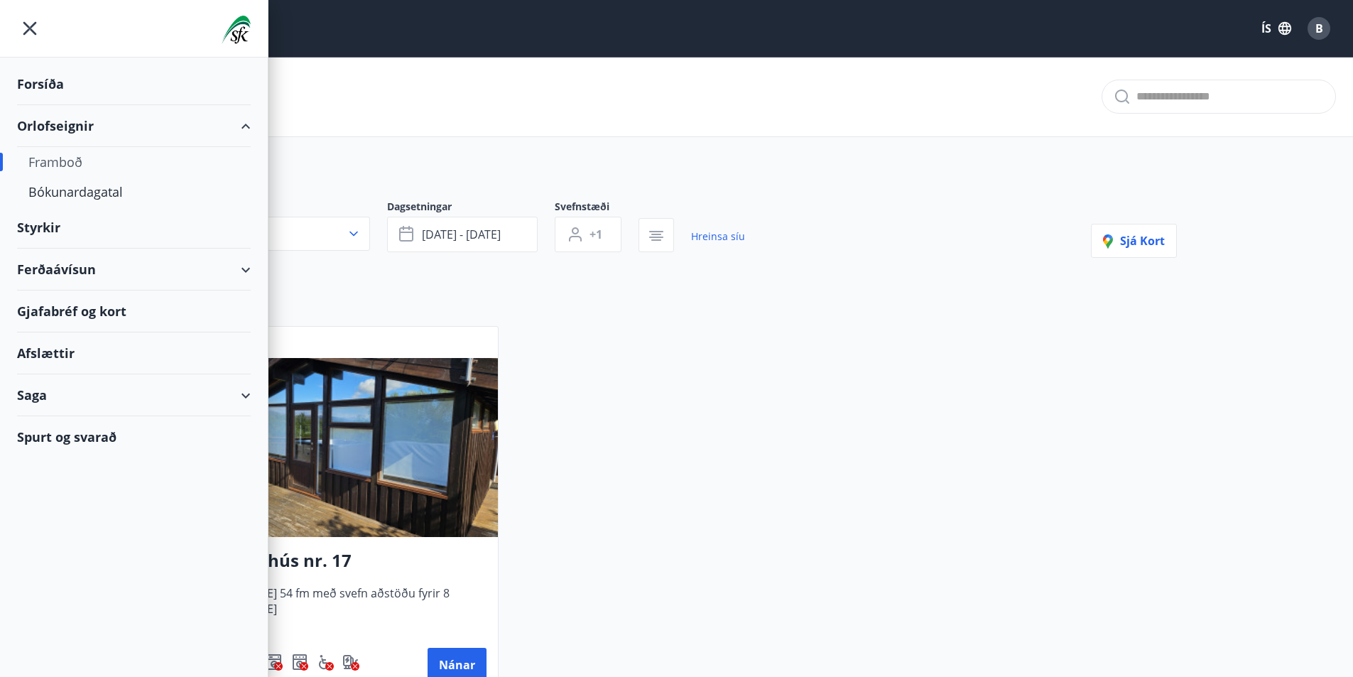
click at [65, 165] on div "Framboð" at bounding box center [133, 162] width 211 height 30
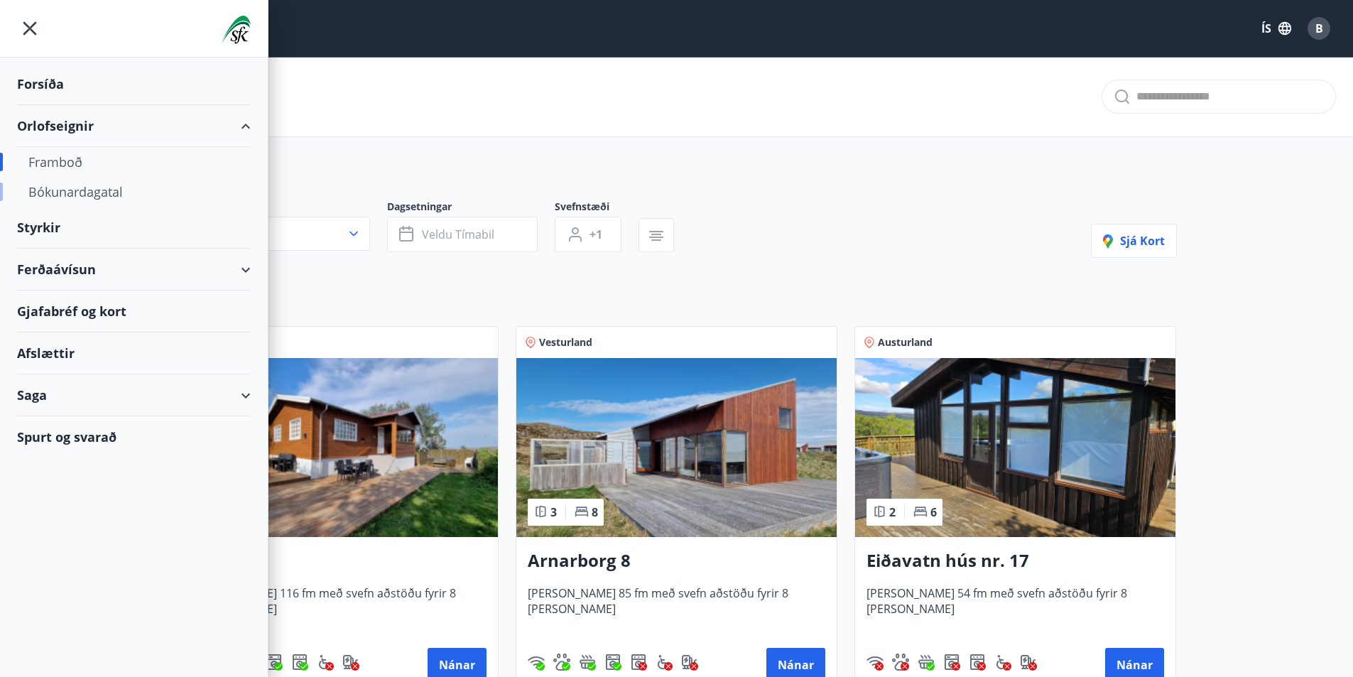
click at [57, 187] on div "Bókunardagatal" at bounding box center [133, 192] width 211 height 30
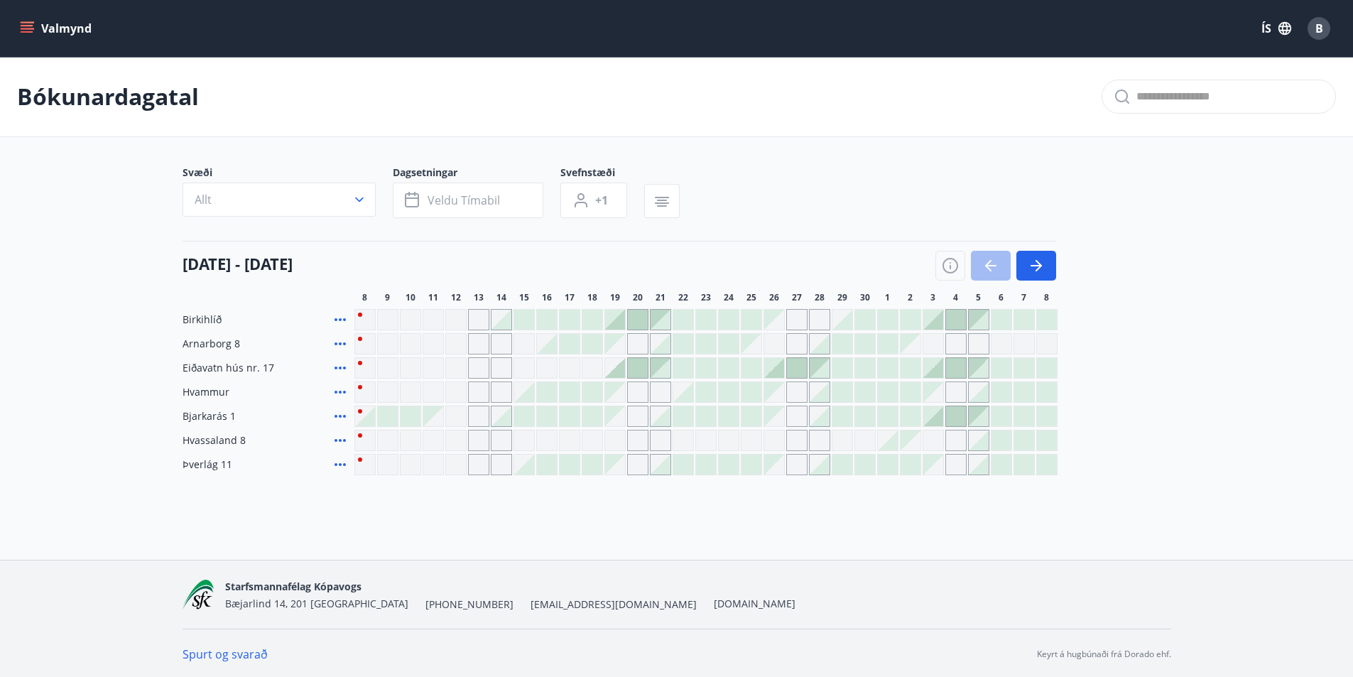
scroll to position [2, 0]
